Goal: Task Accomplishment & Management: Manage account settings

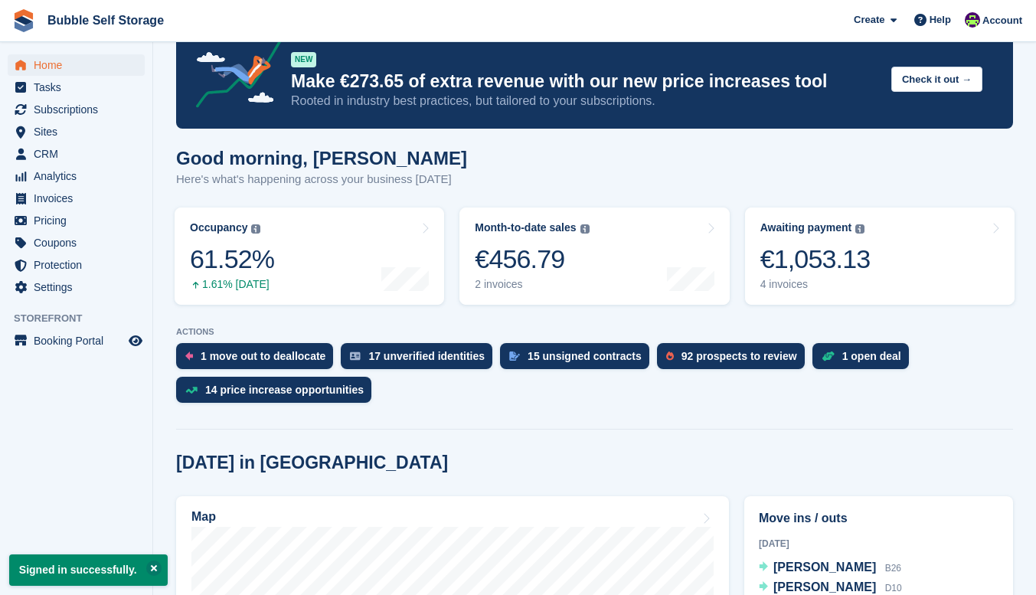
scroll to position [383, 0]
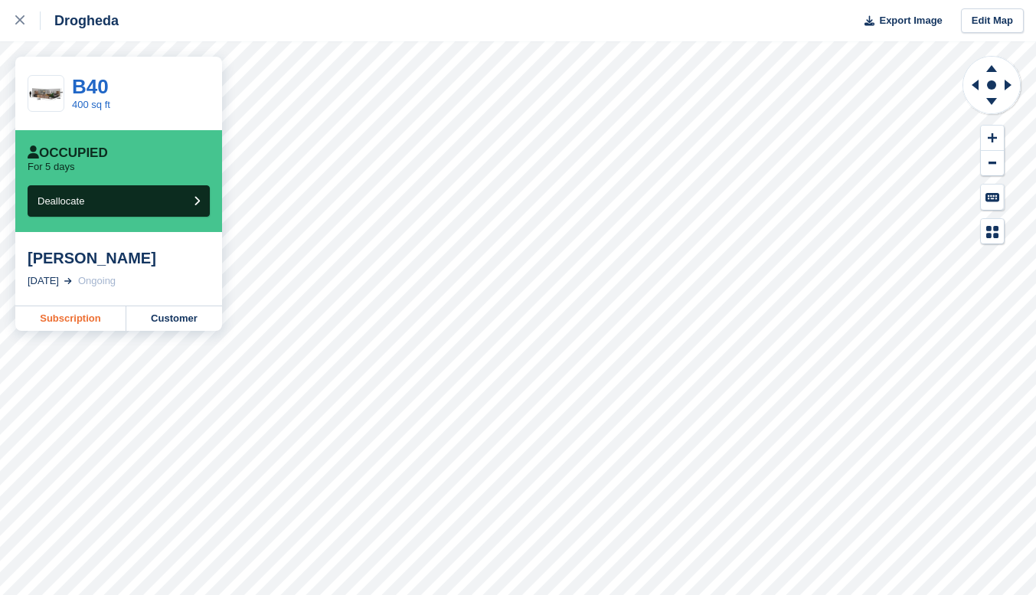
click at [70, 321] on link "Subscription" at bounding box center [70, 318] width 111 height 25
click at [95, 320] on link "Subscription" at bounding box center [70, 318] width 111 height 25
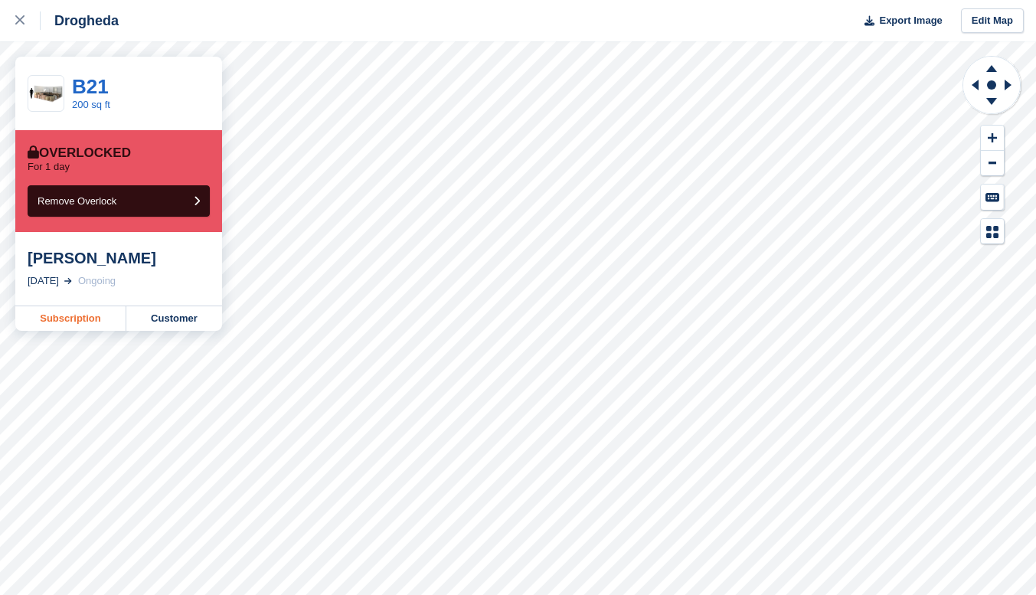
click at [73, 321] on link "Subscription" at bounding box center [70, 318] width 111 height 25
click at [24, 20] on icon at bounding box center [19, 19] width 9 height 9
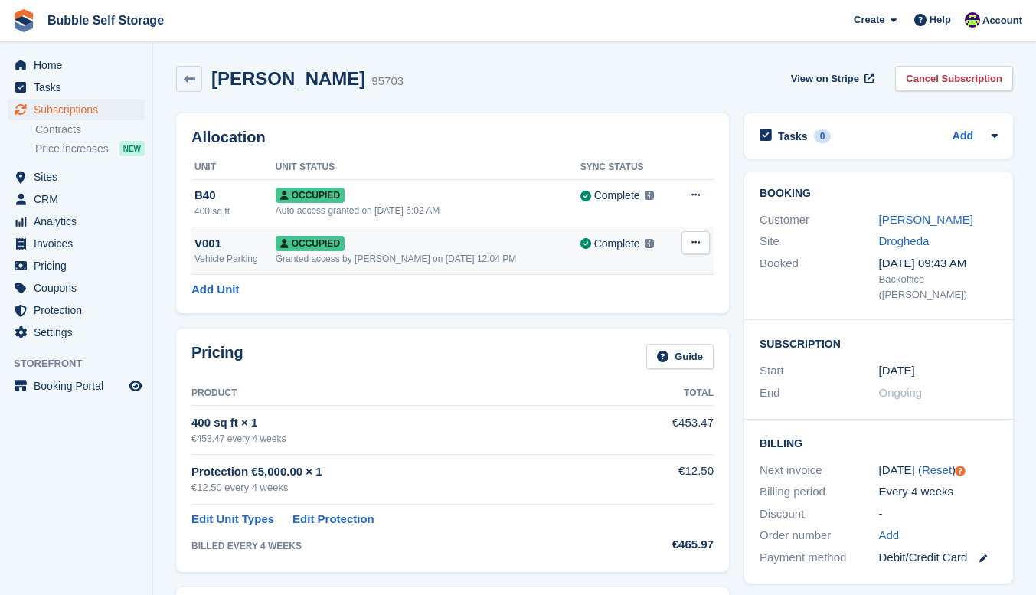
click at [403, 248] on div "Occupied" at bounding box center [428, 243] width 305 height 16
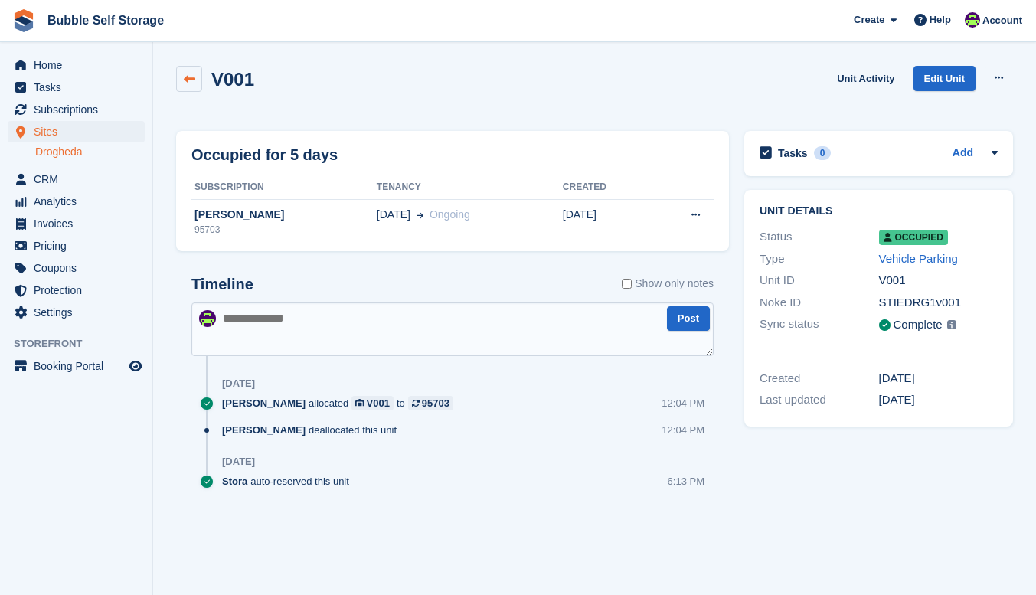
click at [188, 77] on icon at bounding box center [189, 79] width 11 height 11
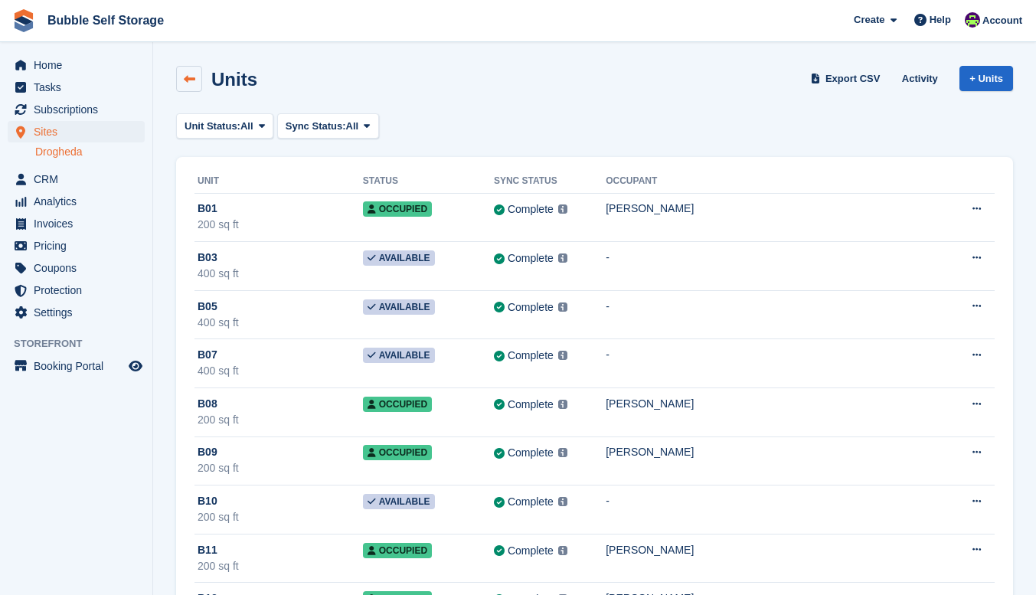
click at [193, 82] on icon at bounding box center [189, 79] width 11 height 11
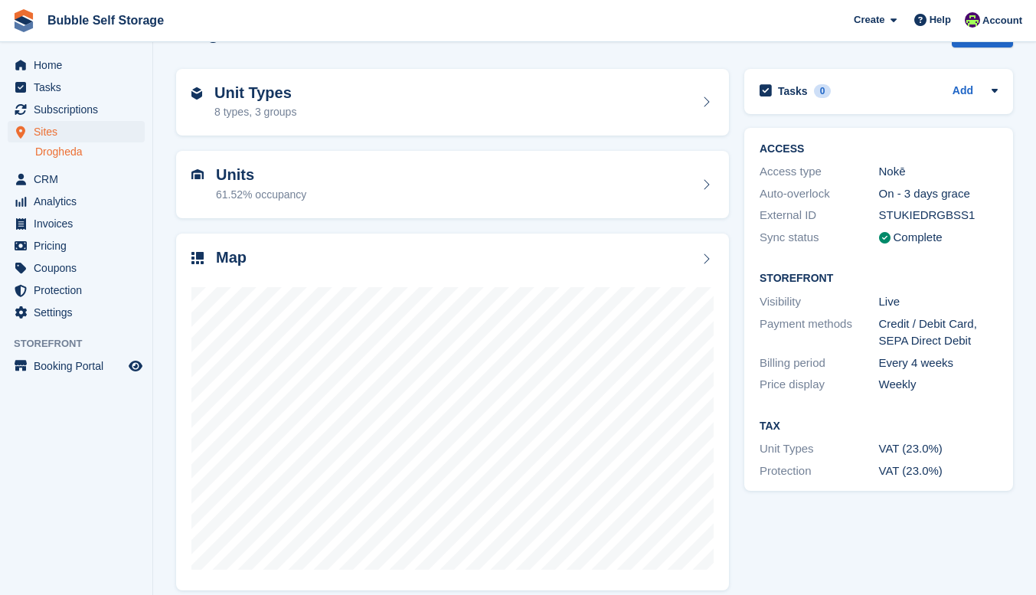
scroll to position [57, 0]
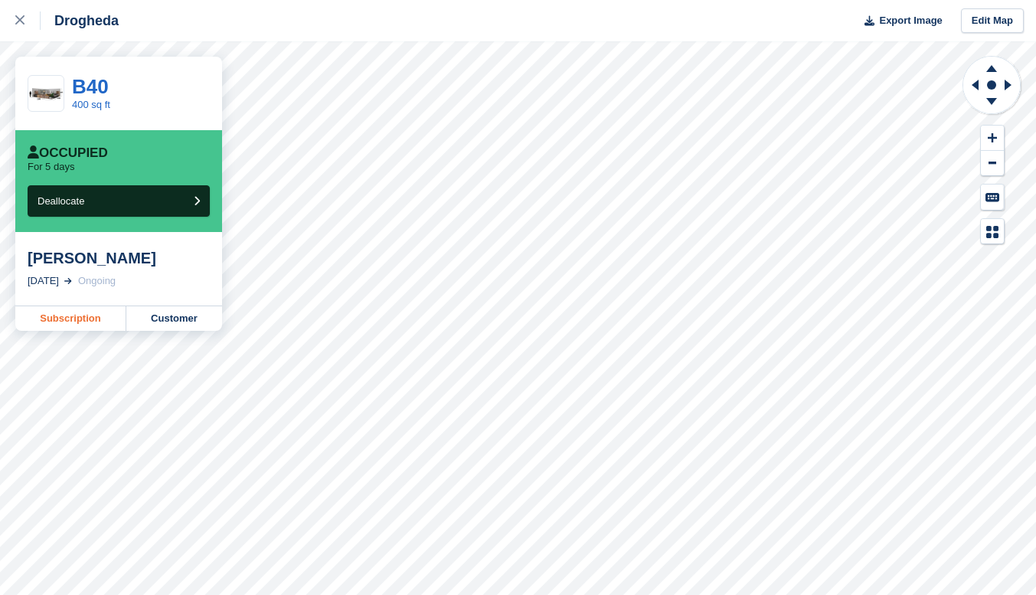
click at [83, 324] on link "Subscription" at bounding box center [70, 318] width 111 height 25
click at [80, 319] on link "Subscription" at bounding box center [70, 318] width 111 height 25
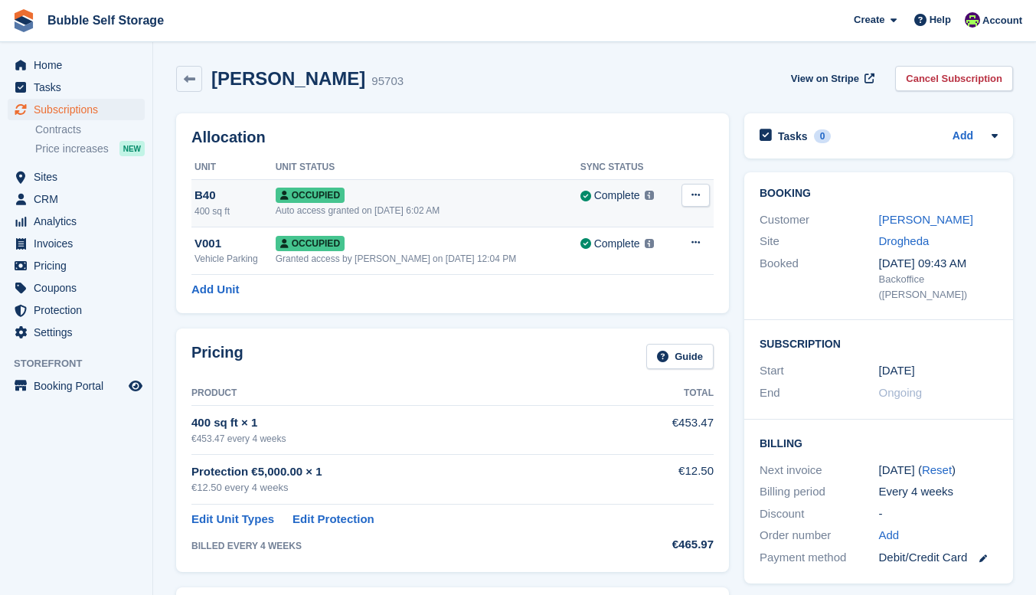
click at [436, 205] on div "Auto access granted on [DATE] 6:02 AM" at bounding box center [428, 211] width 305 height 14
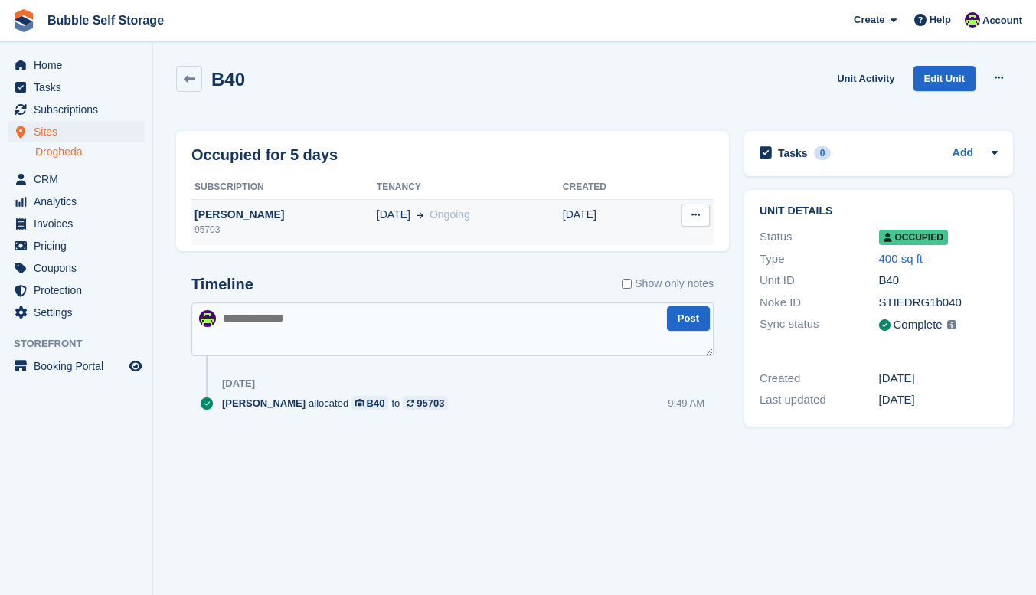
click at [430, 212] on span "Ongoing" at bounding box center [450, 214] width 41 height 12
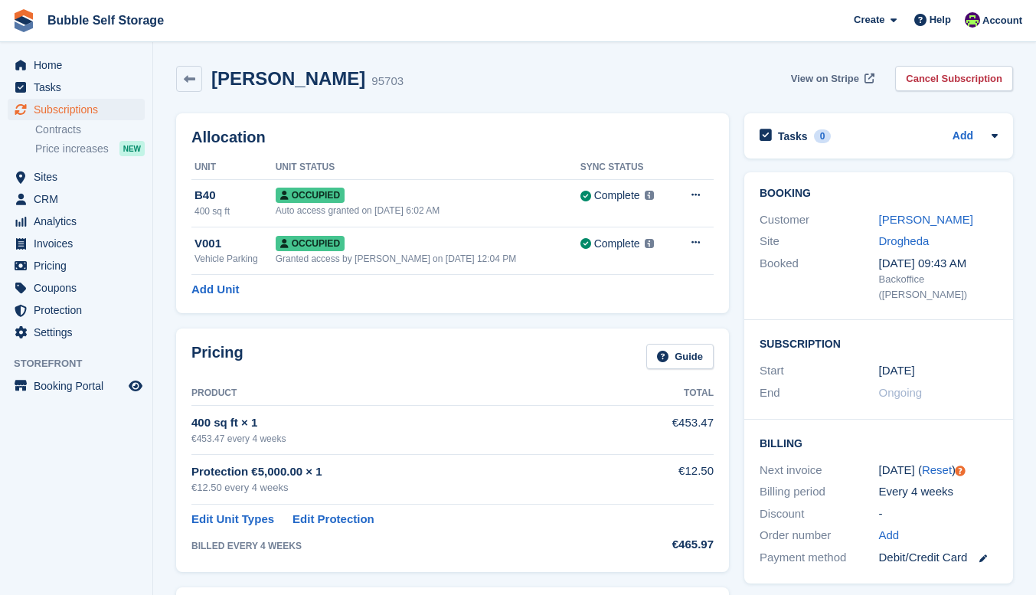
click at [828, 76] on span "View on Stripe" at bounding box center [825, 78] width 68 height 15
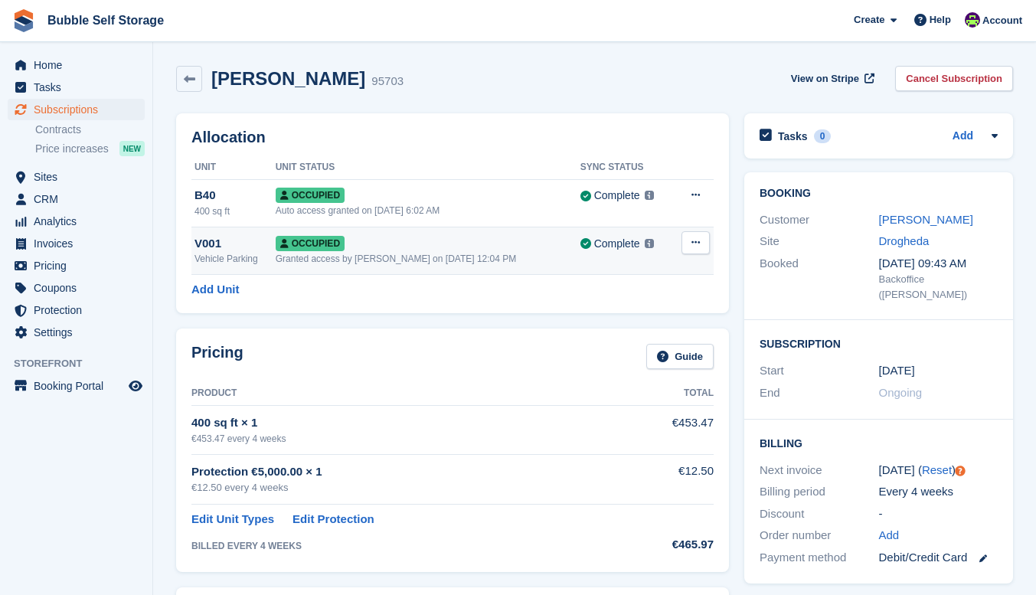
click at [698, 247] on icon at bounding box center [695, 242] width 8 height 10
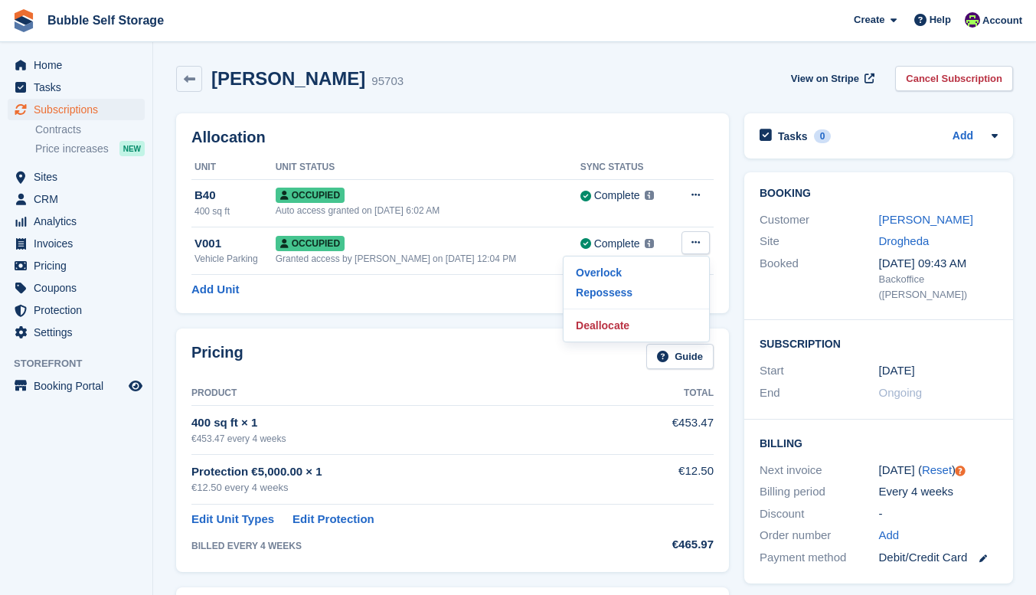
click at [698, 90] on div "David Brady 95703 View on Stripe Cancel Subscription" at bounding box center [594, 79] width 837 height 26
click at [939, 77] on link "Cancel Subscription" at bounding box center [954, 78] width 118 height 25
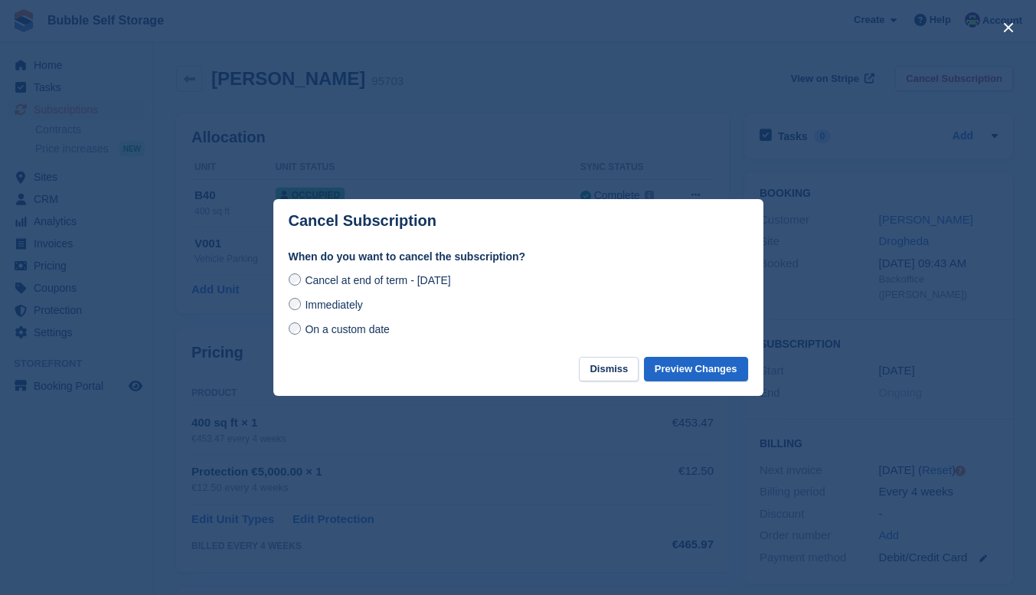
click at [347, 305] on span "Immediately" at bounding box center [333, 305] width 57 height 12
click at [704, 374] on button "Preview Changes" at bounding box center [696, 369] width 104 height 25
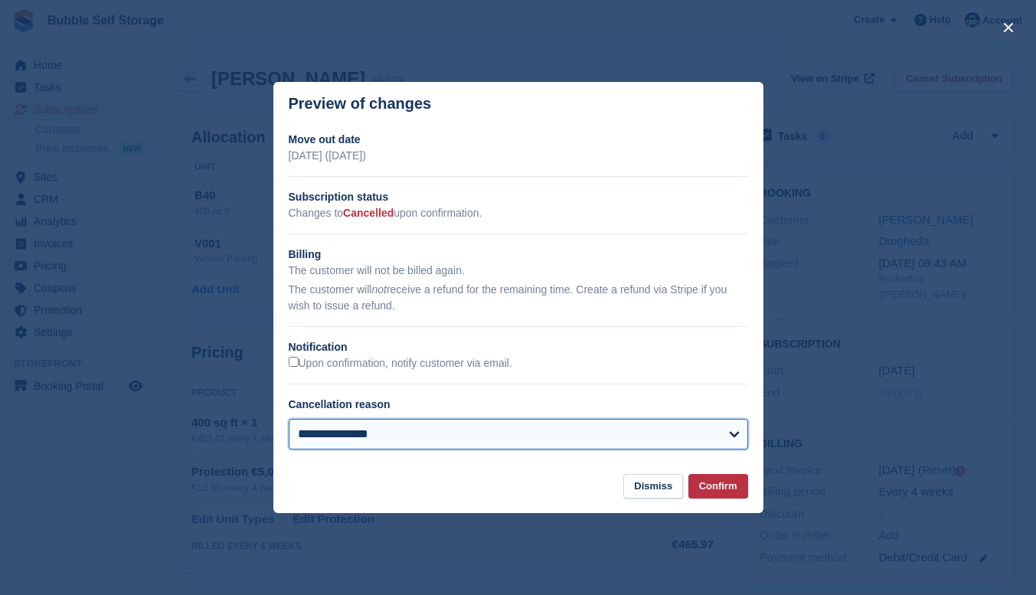
click at [500, 431] on select "**********" at bounding box center [518, 434] width 459 height 31
select select "**********"
click at [289, 420] on select "**********" at bounding box center [518, 434] width 459 height 31
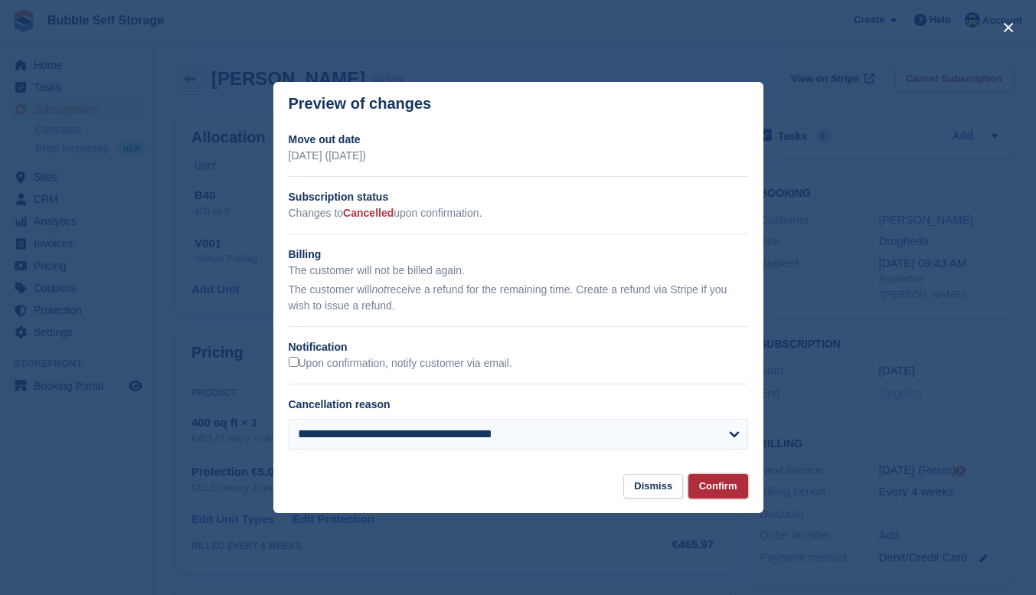
click at [714, 490] on button "Confirm" at bounding box center [718, 486] width 60 height 25
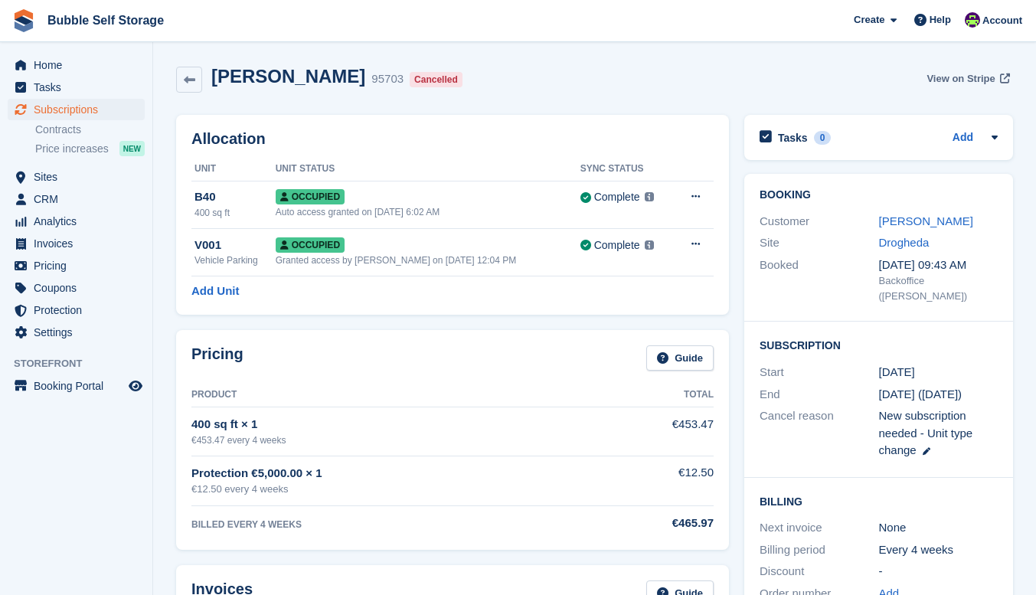
click at [963, 80] on span "View on Stripe" at bounding box center [961, 78] width 68 height 15
click at [54, 108] on span "Subscriptions" at bounding box center [80, 109] width 92 height 21
click at [691, 234] on button at bounding box center [696, 244] width 28 height 23
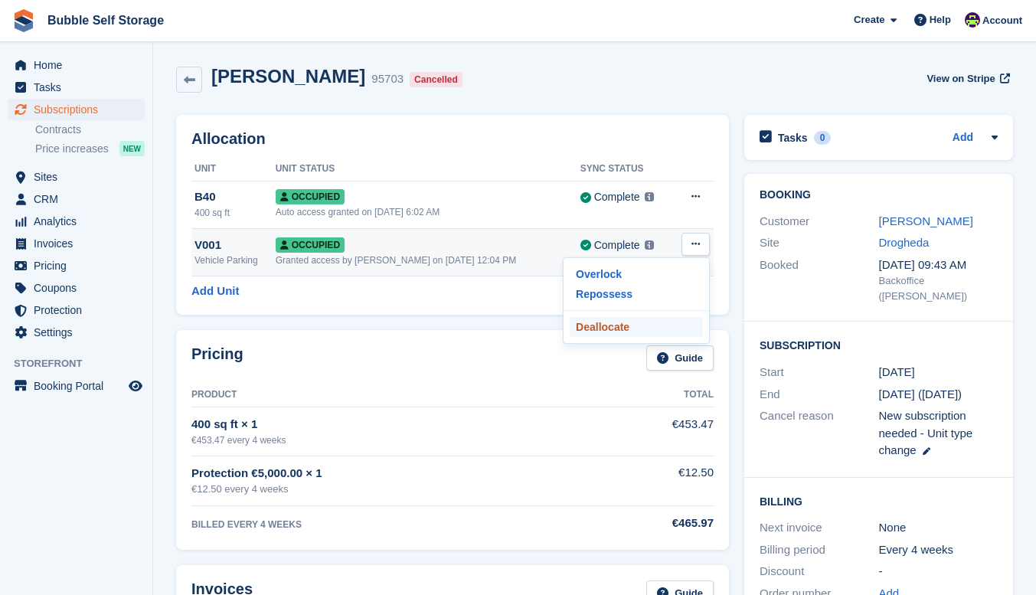
click at [589, 330] on p "Deallocate" at bounding box center [636, 327] width 133 height 20
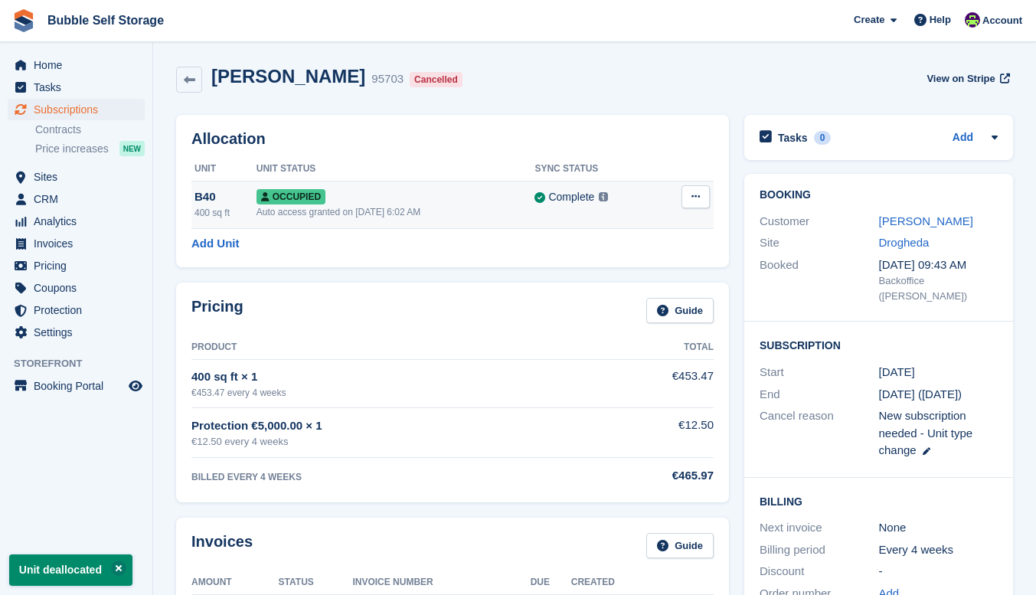
click at [700, 200] on icon at bounding box center [695, 196] width 8 height 10
click at [620, 280] on p "Deallocate" at bounding box center [636, 280] width 133 height 20
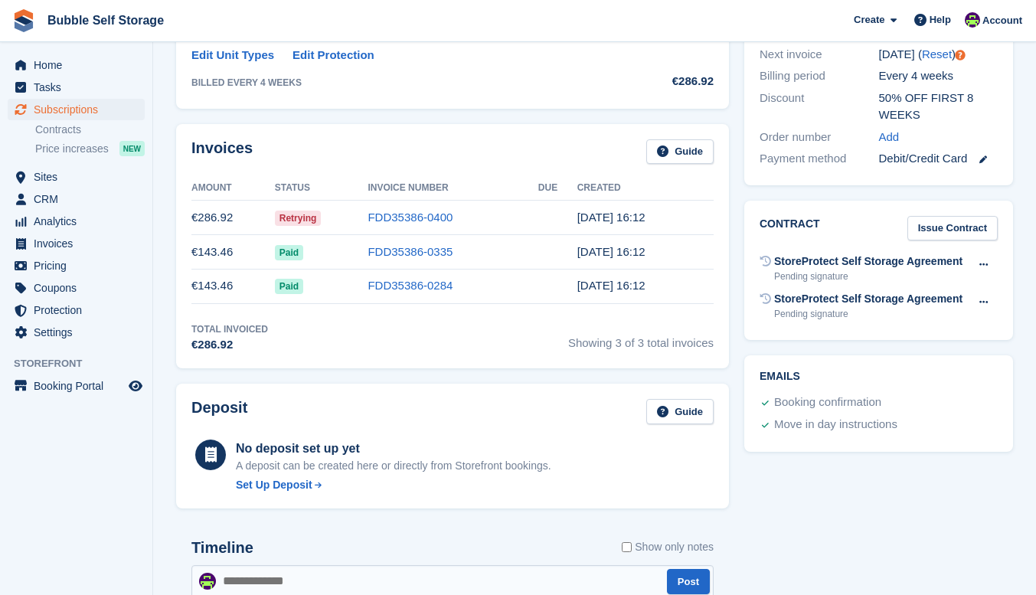
scroll to position [689, 0]
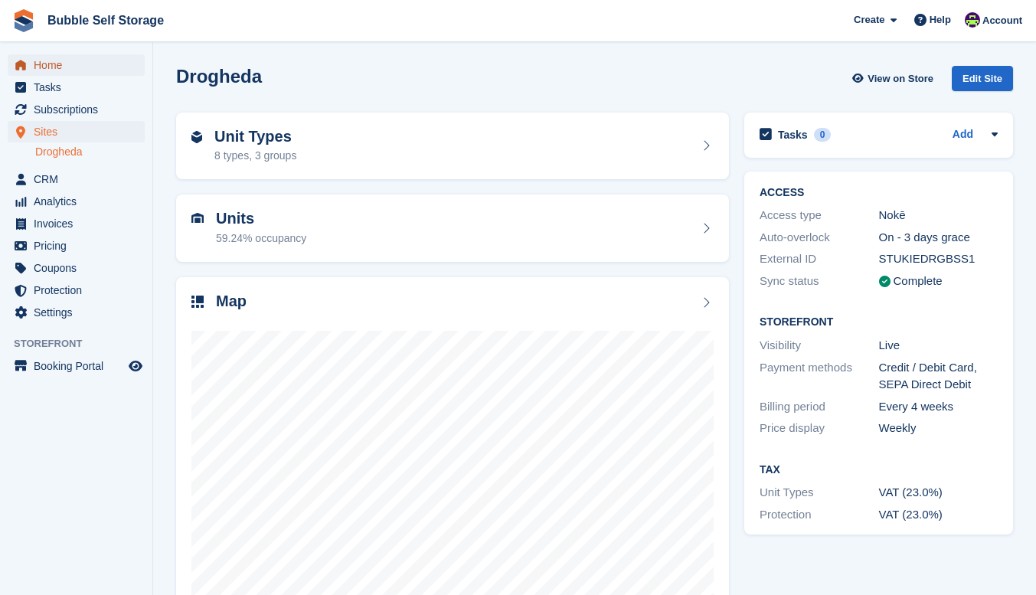
click at [42, 65] on span "Home" at bounding box center [80, 64] width 92 height 21
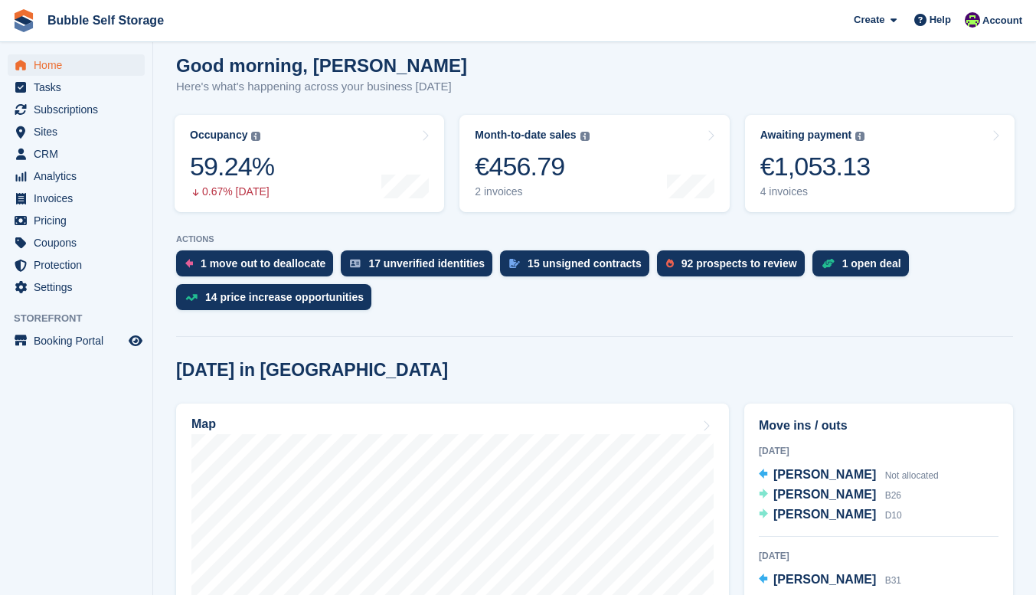
scroll to position [306, 0]
